Goal: Task Accomplishment & Management: Manage account settings

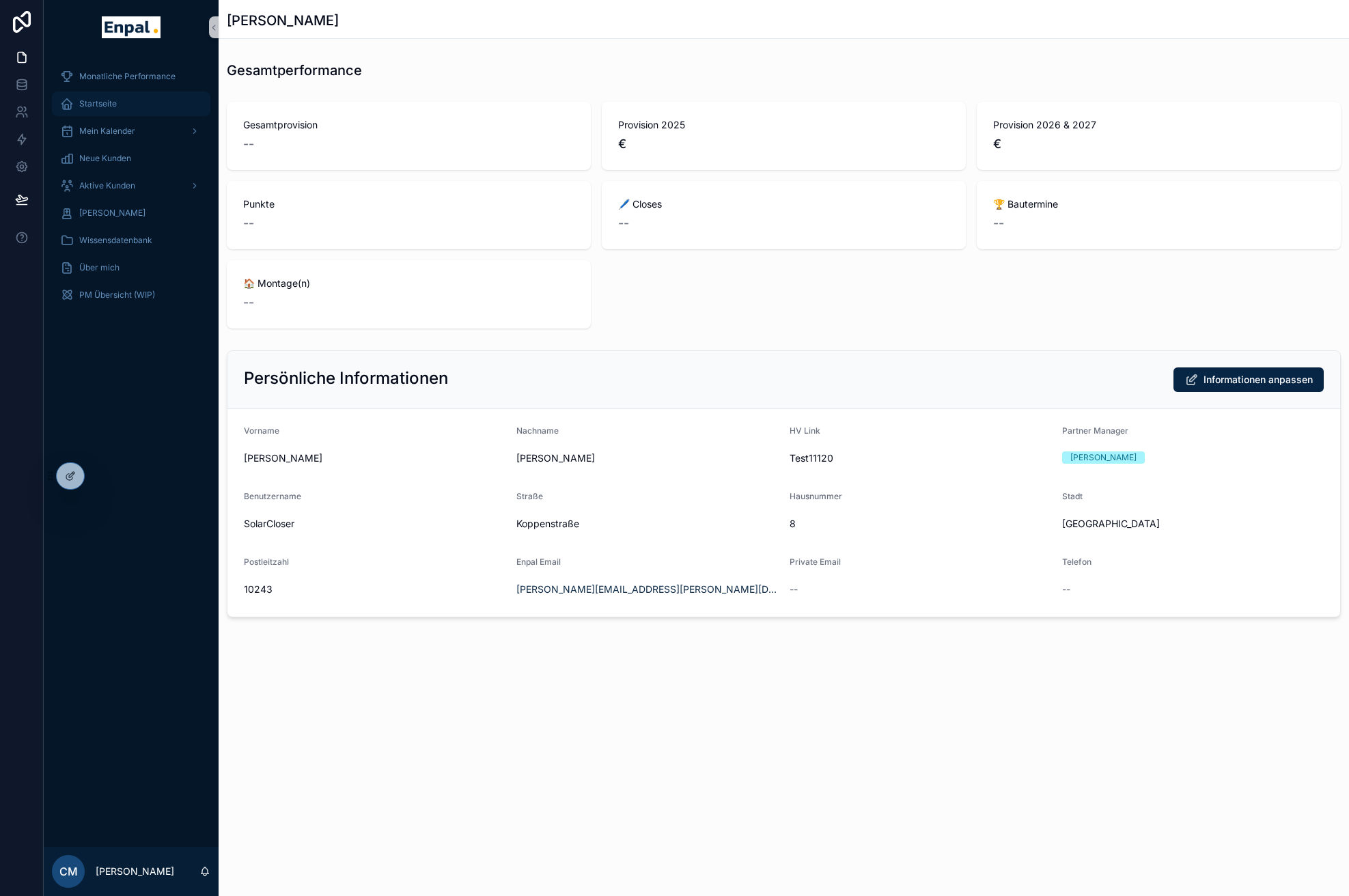
click at [134, 103] on div "Startseite" at bounding box center [131, 104] width 142 height 22
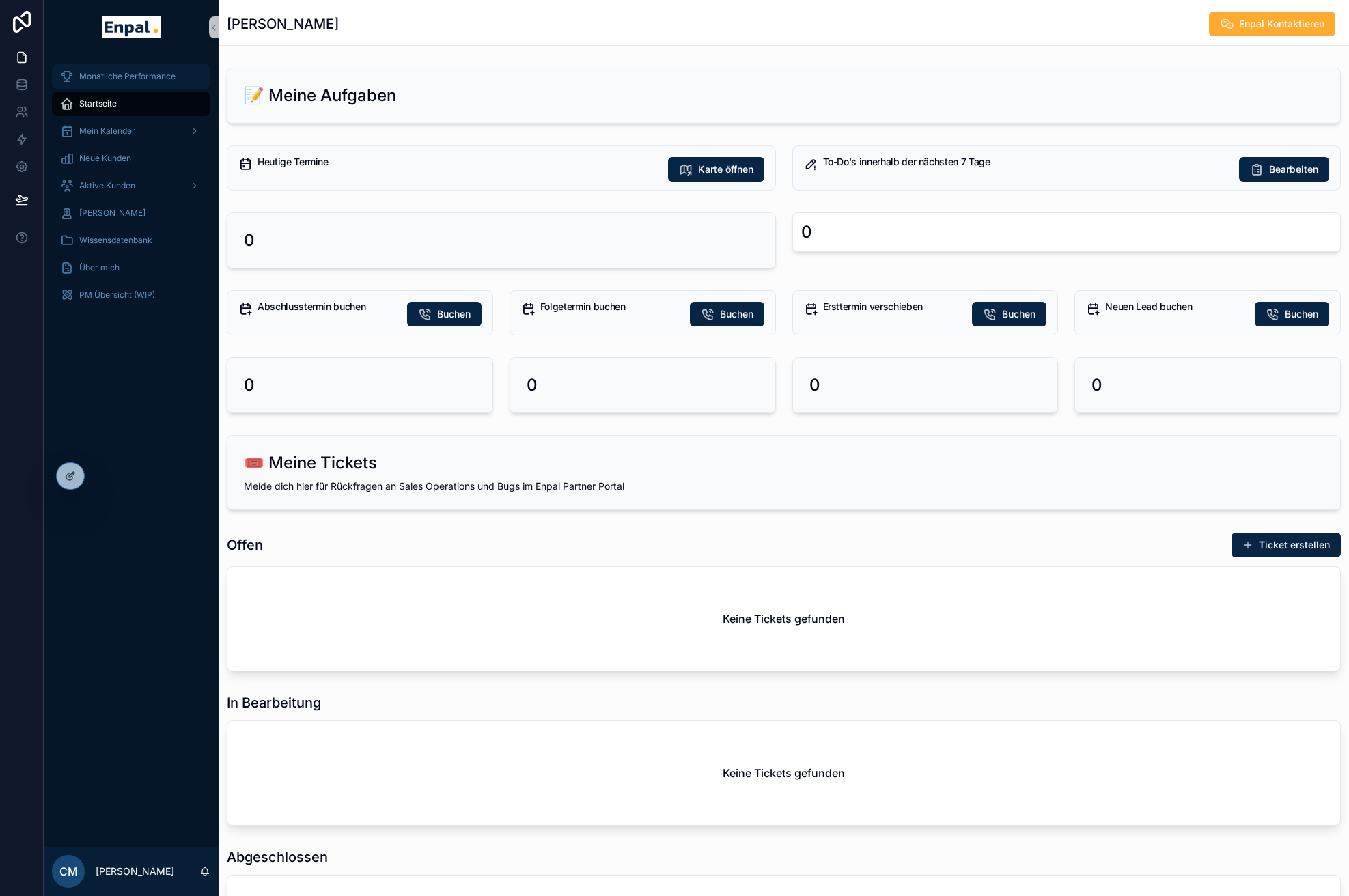
click at [154, 69] on div "Monatliche Performance" at bounding box center [131, 76] width 142 height 22
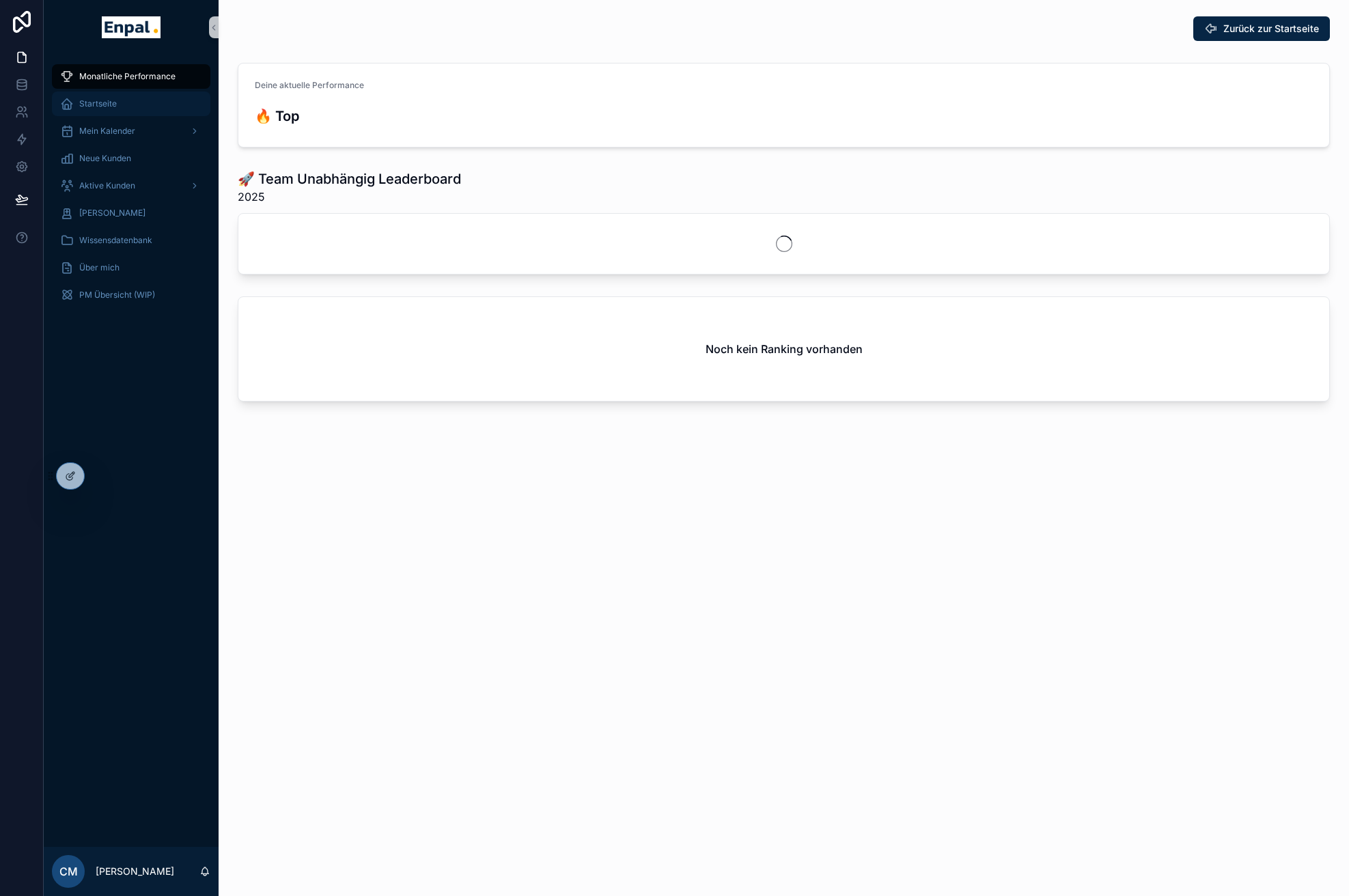
click at [141, 100] on div "Startseite" at bounding box center [131, 104] width 142 height 22
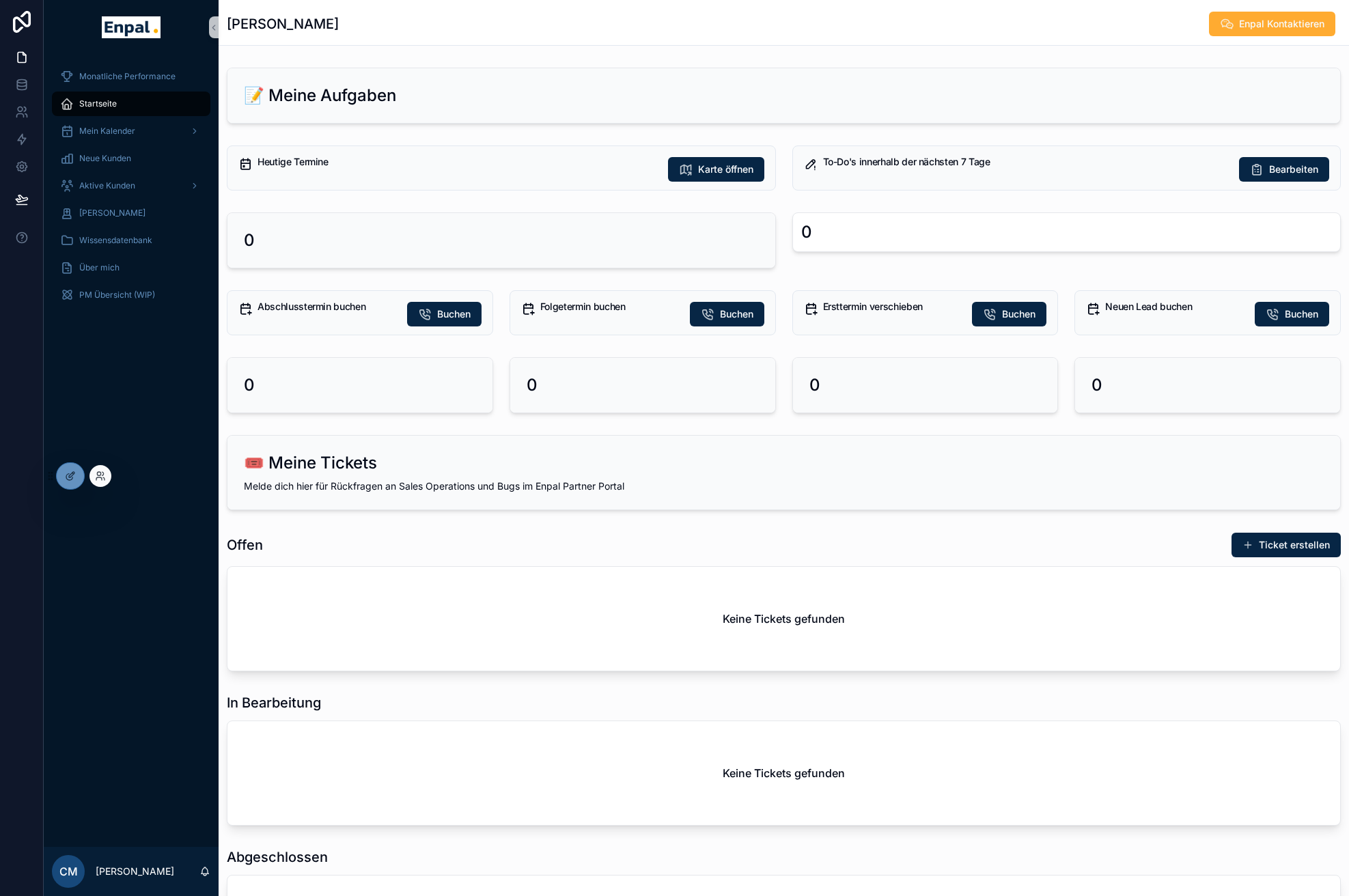
click at [108, 475] on div at bounding box center [100, 476] width 22 height 22
click at [98, 478] on icon at bounding box center [99, 478] width 6 height 3
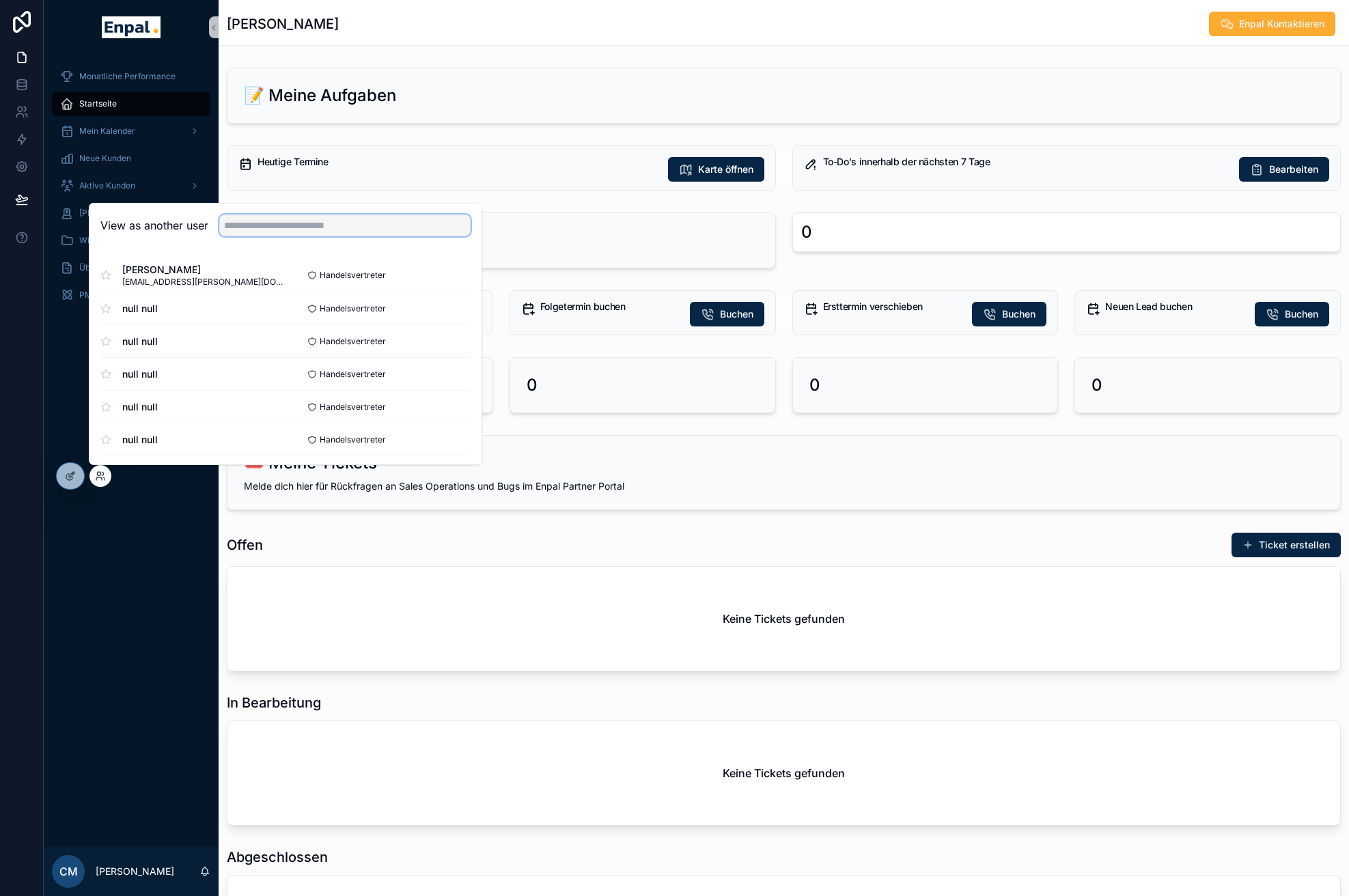
click at [266, 216] on input "text" at bounding box center [344, 225] width 251 height 22
type input "*****"
click at [445, 276] on button "Select" at bounding box center [453, 276] width 36 height 20
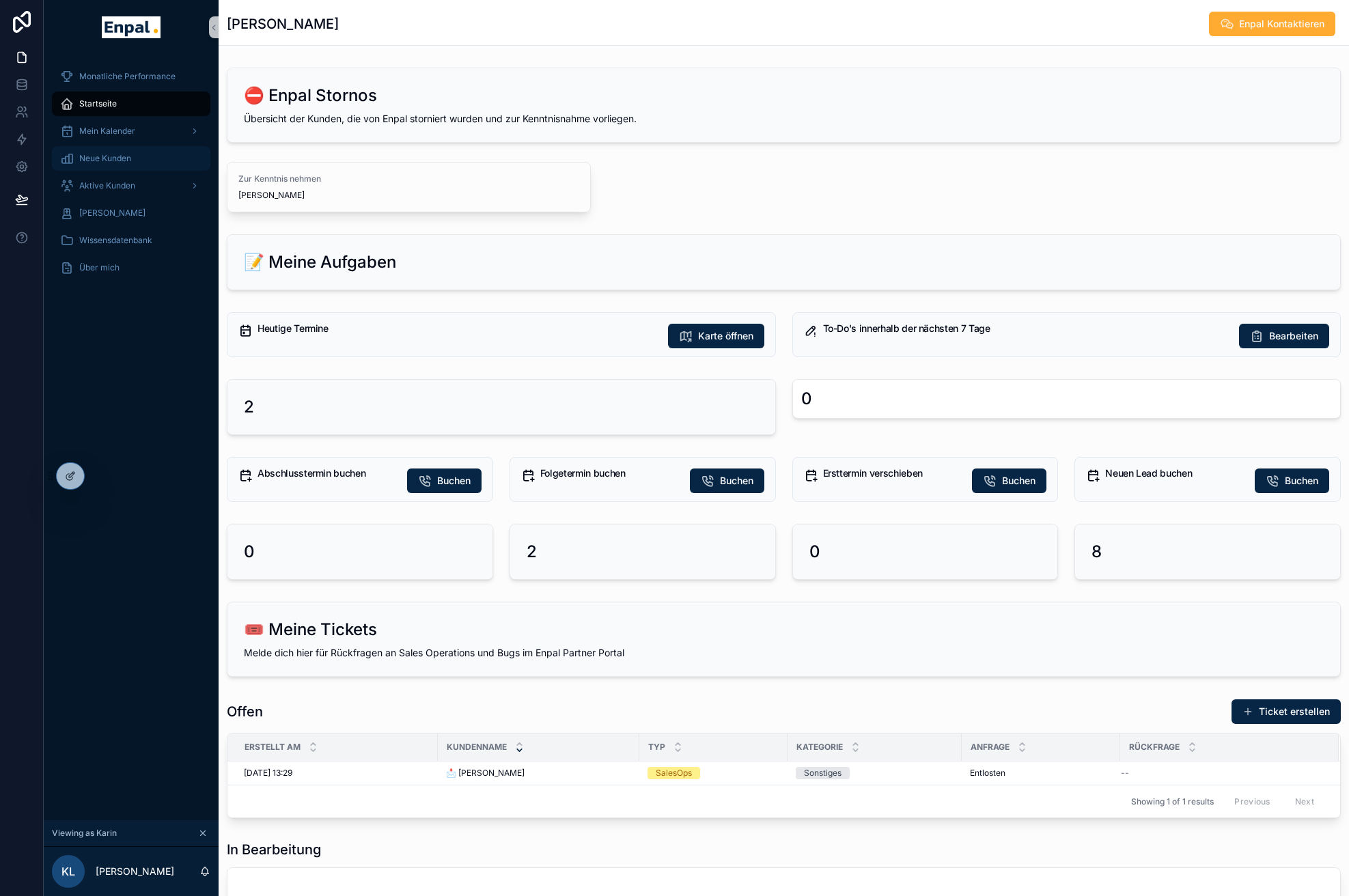
click at [121, 165] on div "Neue Kunden" at bounding box center [131, 159] width 142 height 22
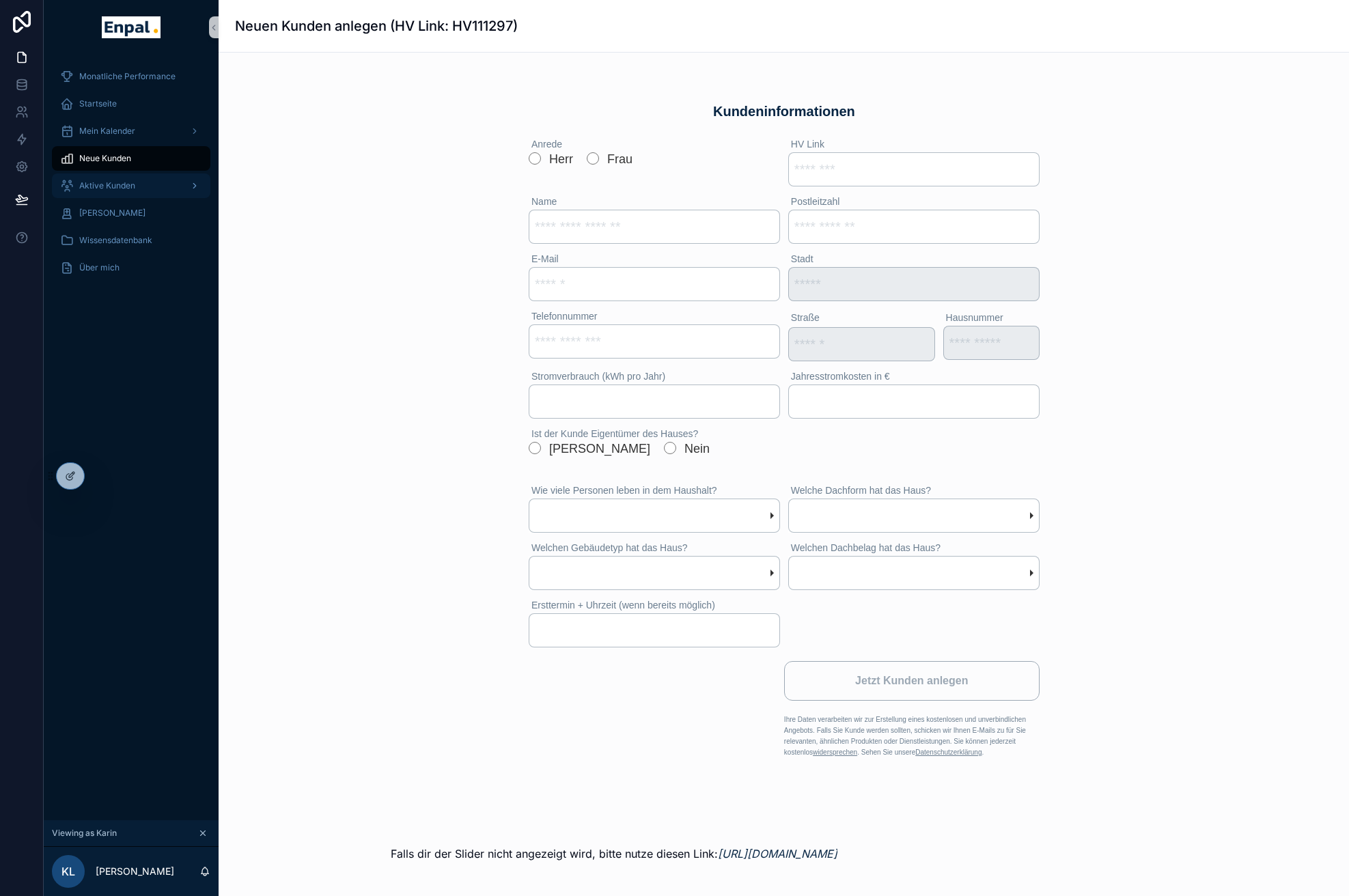
click at [145, 190] on div "Aktive Kunden" at bounding box center [131, 185] width 142 height 22
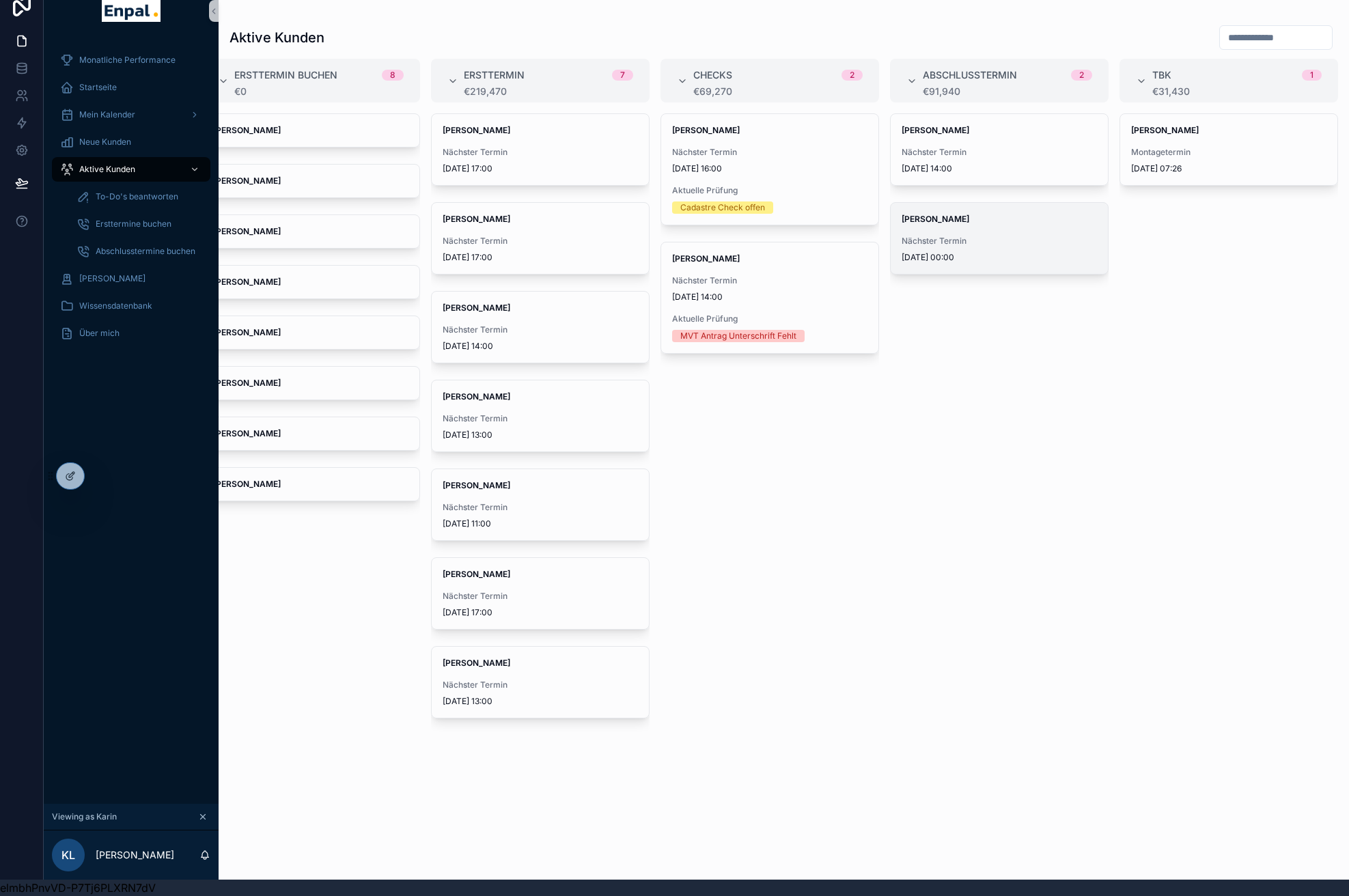
scroll to position [17, 0]
click at [916, 77] on icon "scrollable content" at bounding box center [911, 81] width 11 height 11
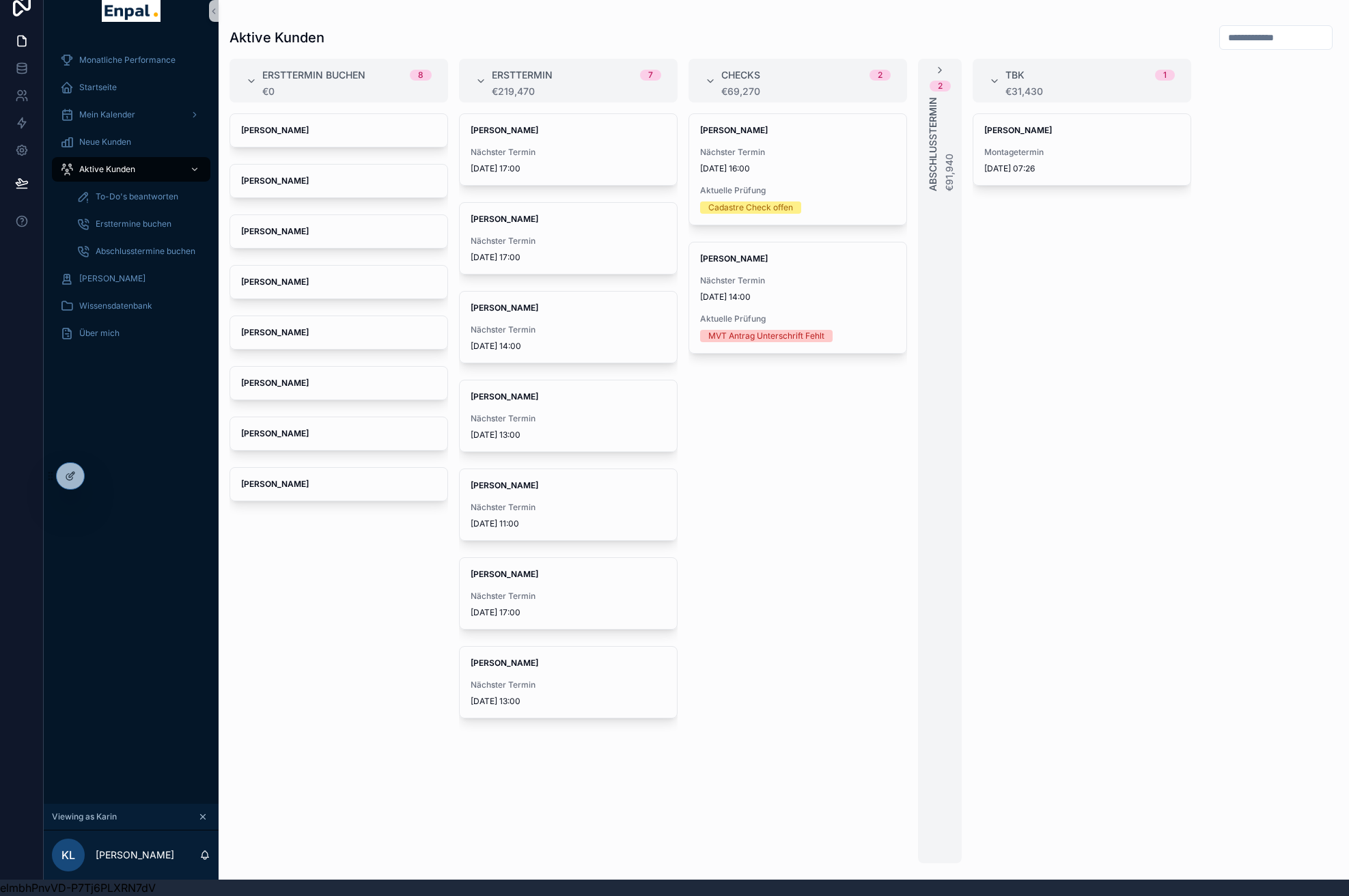
scroll to position [0, 0]
click at [915, 77] on div "Ersttermin buchen 8 €0 Wolfhard Pecho Carina Scherf Damir Kurtovic Irene Milten…" at bounding box center [784, 460] width 1130 height 804
click at [935, 69] on icon "scrollable content" at bounding box center [940, 70] width 11 height 11
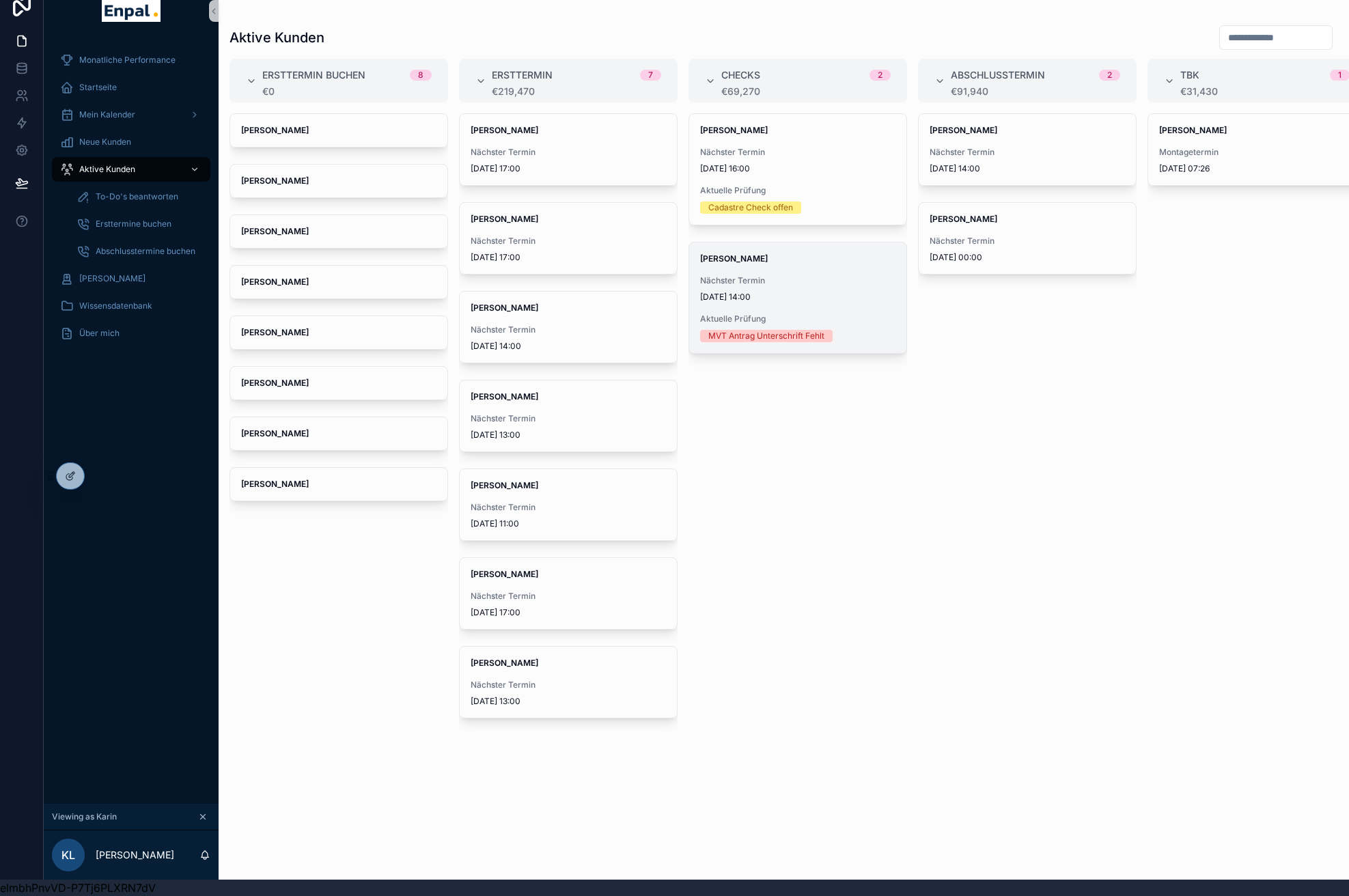
click at [749, 275] on div "Christiane Plobner-Ambrus Nächster Termin 15/09/2025 14:00 Aktuelle Prüfung MVT…" at bounding box center [798, 297] width 217 height 110
click at [133, 200] on span "To-Do's beantworten" at bounding box center [136, 196] width 83 height 11
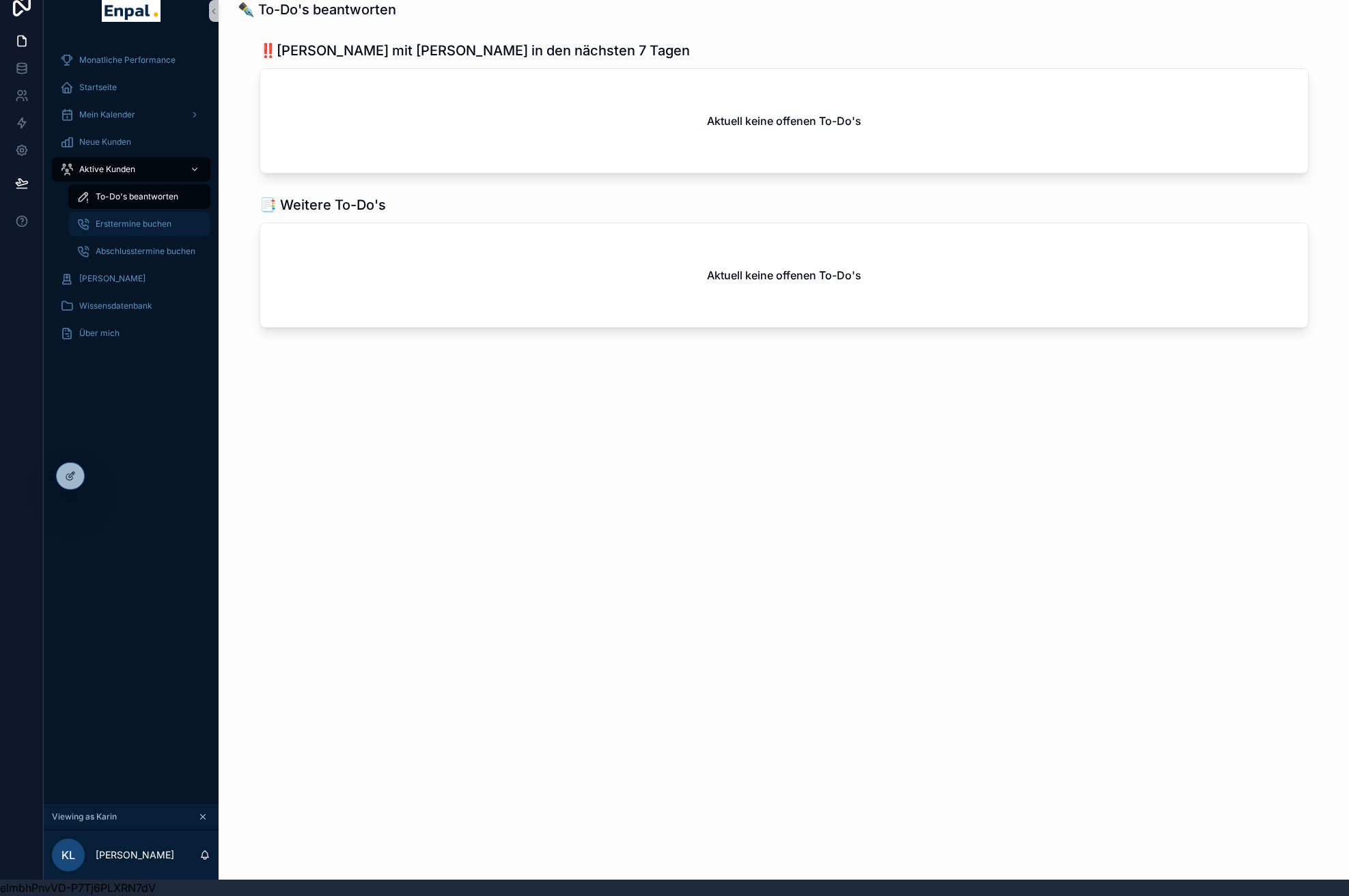
click at [133, 220] on span "Ersttermine buchen" at bounding box center [133, 224] width 76 height 11
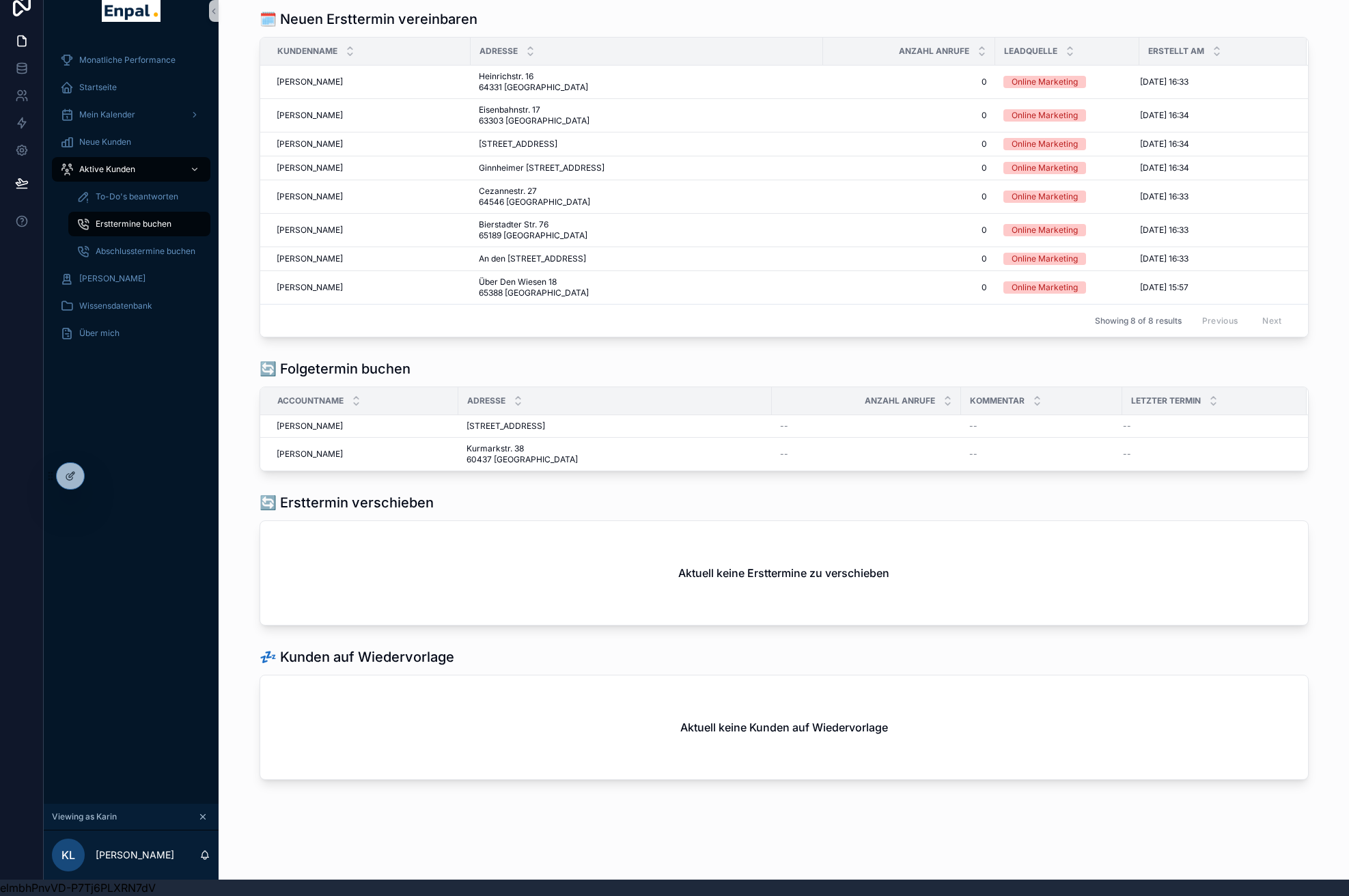
scroll to position [24, 0]
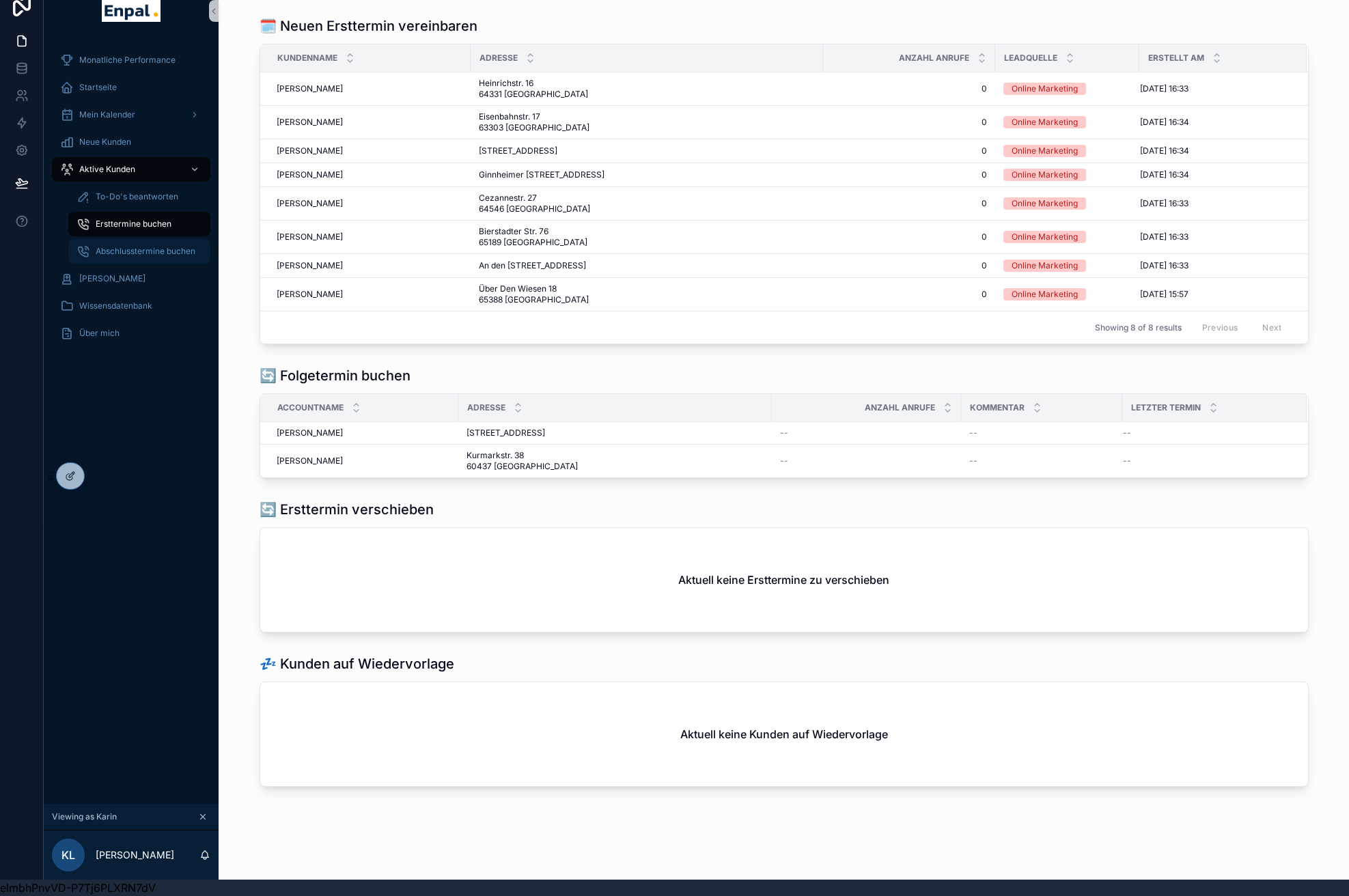
click at [104, 246] on div "Abschlusstermine buchen" at bounding box center [139, 251] width 125 height 22
